Goal: Find specific page/section: Locate item on page

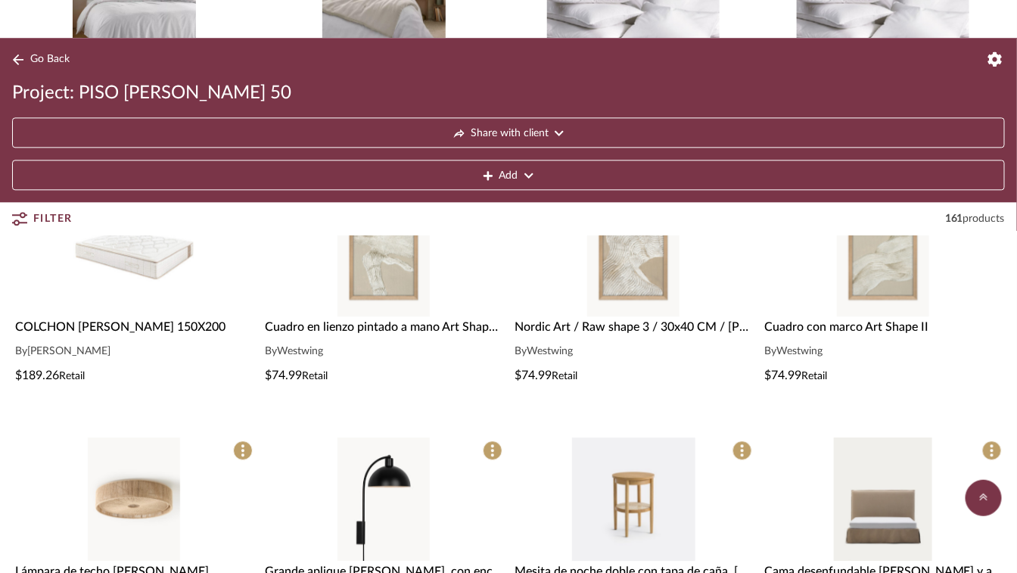
scroll to position [990, 0]
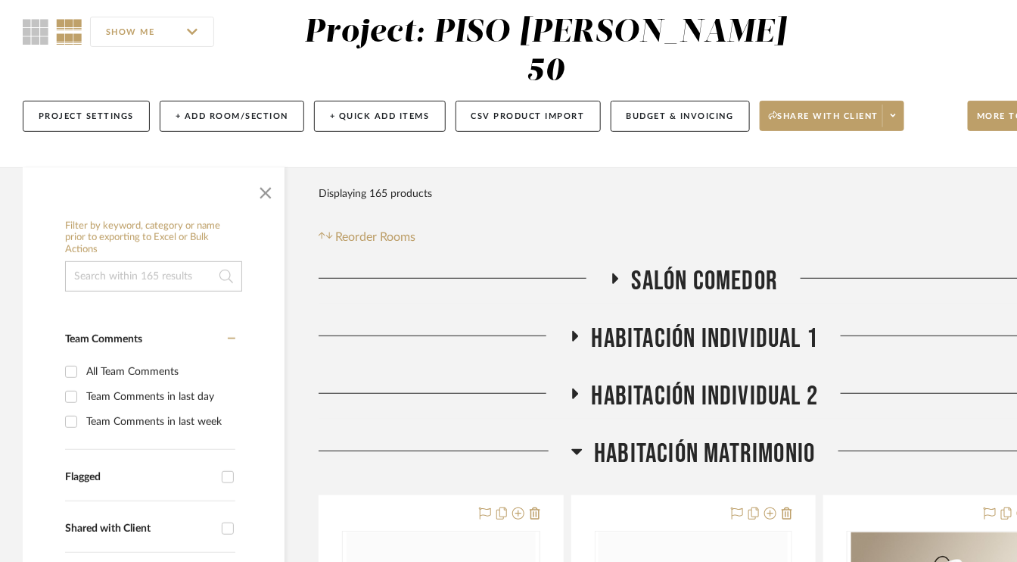
scroll to position [151, 0]
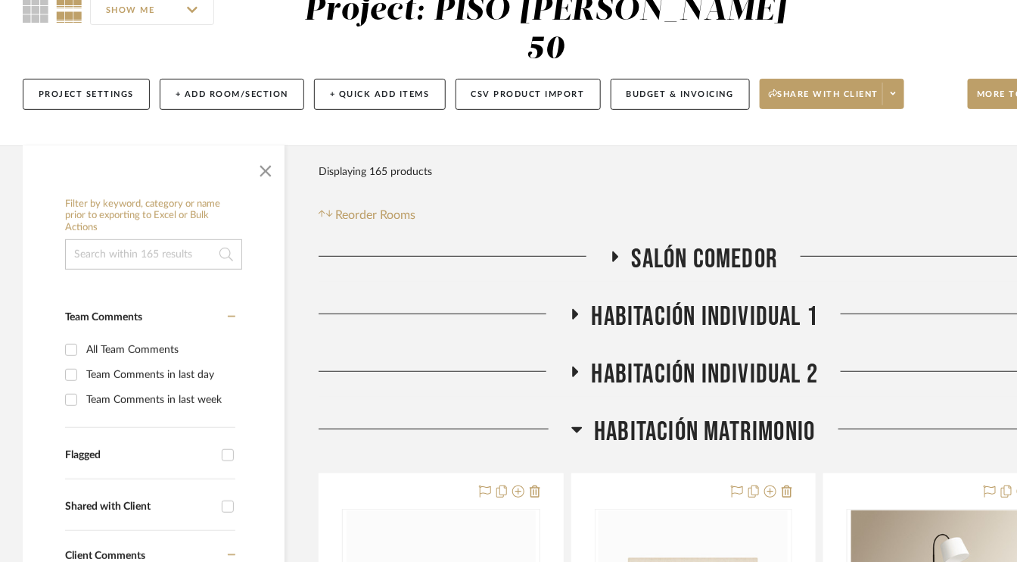
click at [578, 311] on icon at bounding box center [574, 313] width 18 height 11
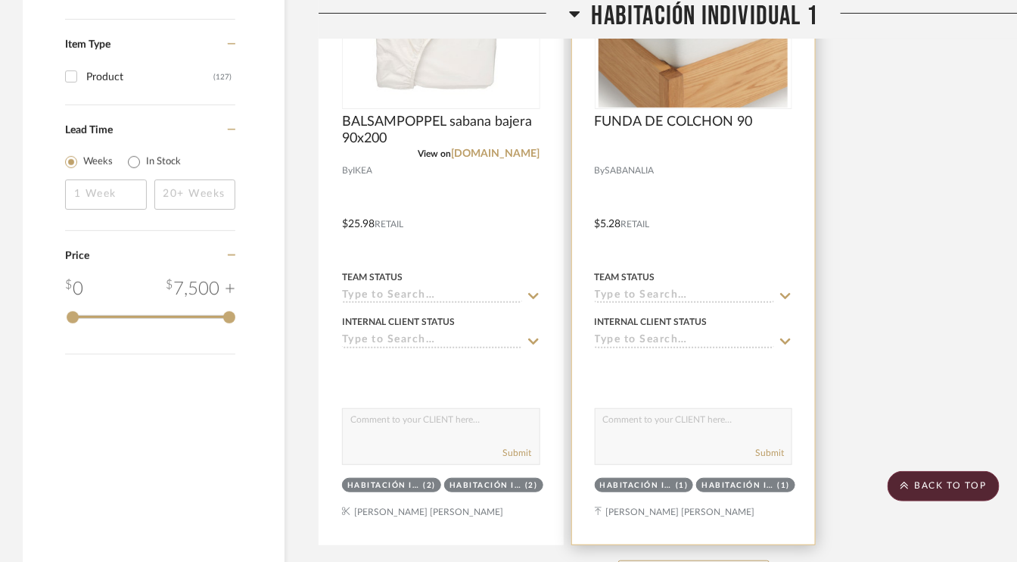
scroll to position [2195, 0]
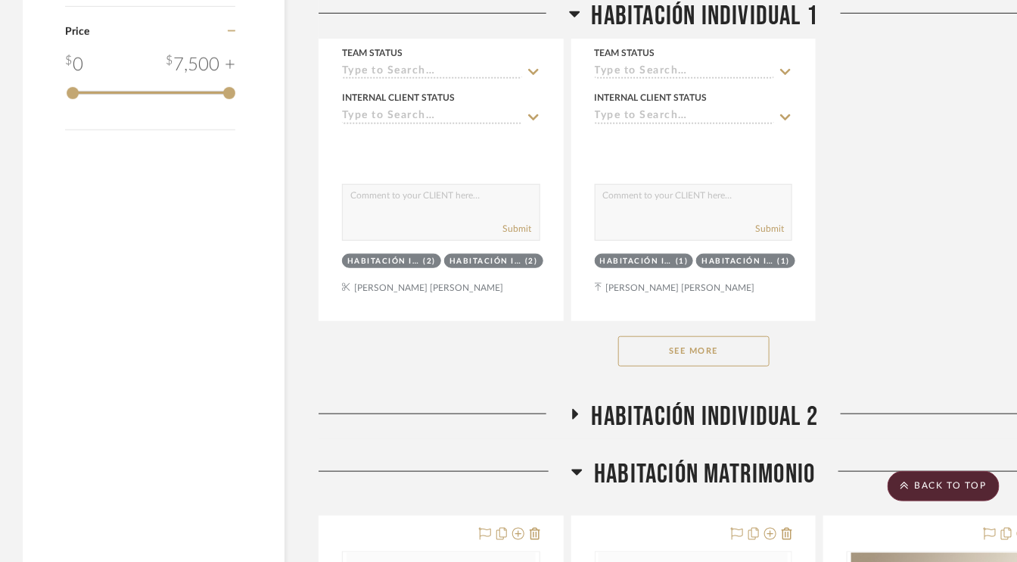
click at [719, 350] on button "See More" at bounding box center [693, 351] width 151 height 30
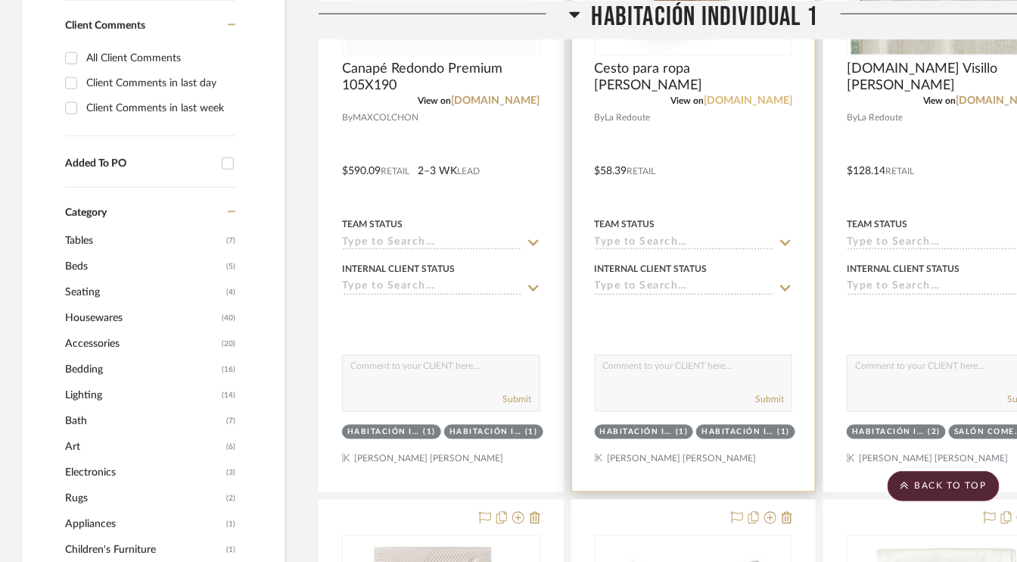
scroll to position [757, 0]
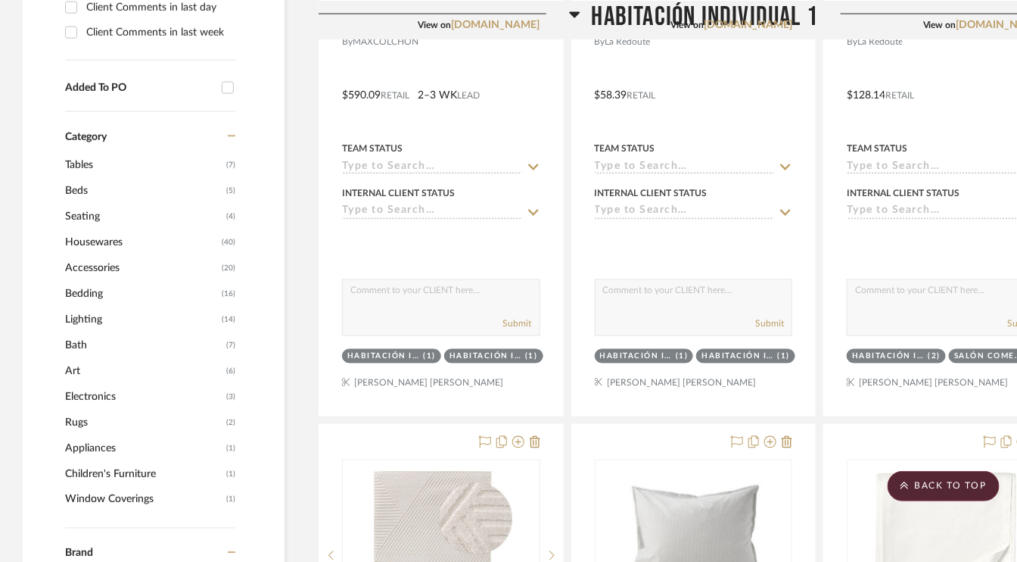
click at [570, 15] on icon at bounding box center [574, 14] width 11 height 18
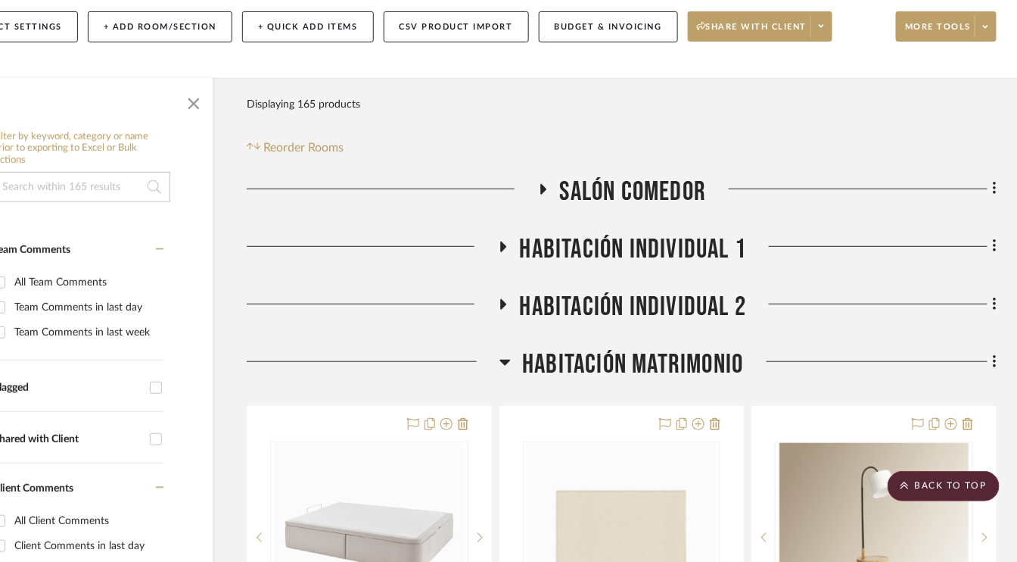
scroll to position [217, 72]
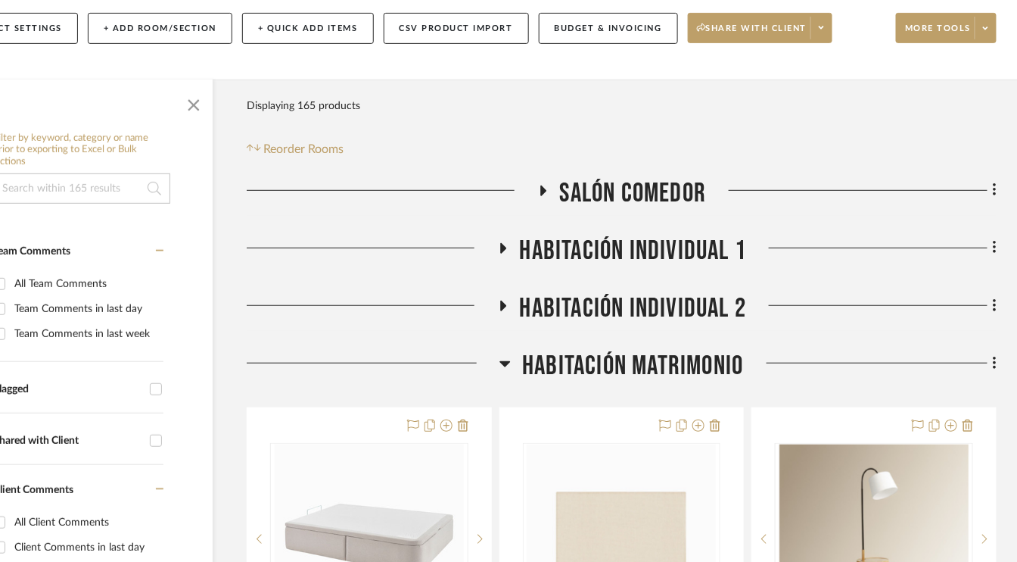
click at [540, 188] on icon at bounding box center [543, 190] width 6 height 11
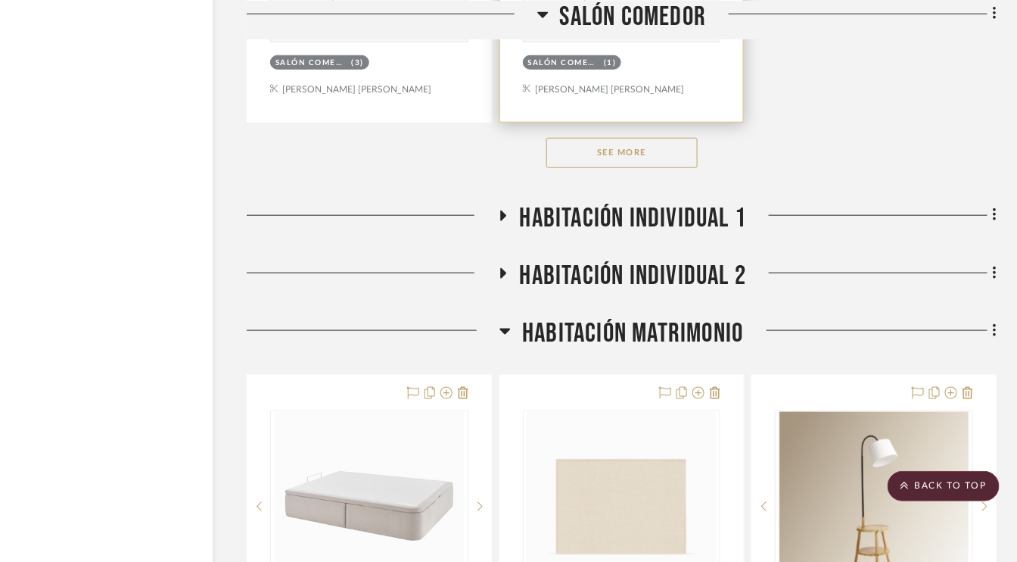
scroll to position [2336, 72]
click at [625, 145] on button "See More" at bounding box center [621, 152] width 151 height 30
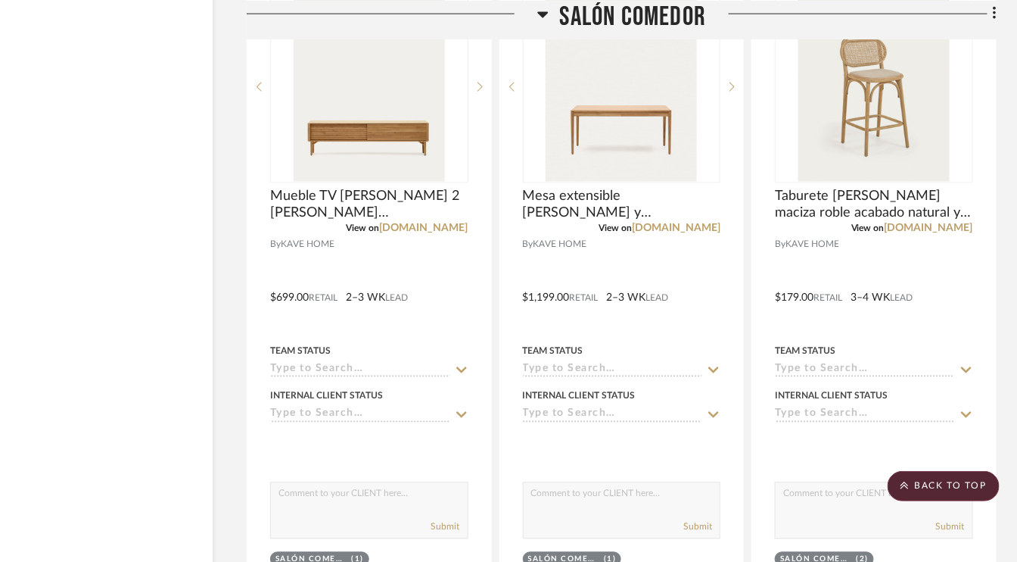
scroll to position [4531, 72]
